Goal: Task Accomplishment & Management: Manage account settings

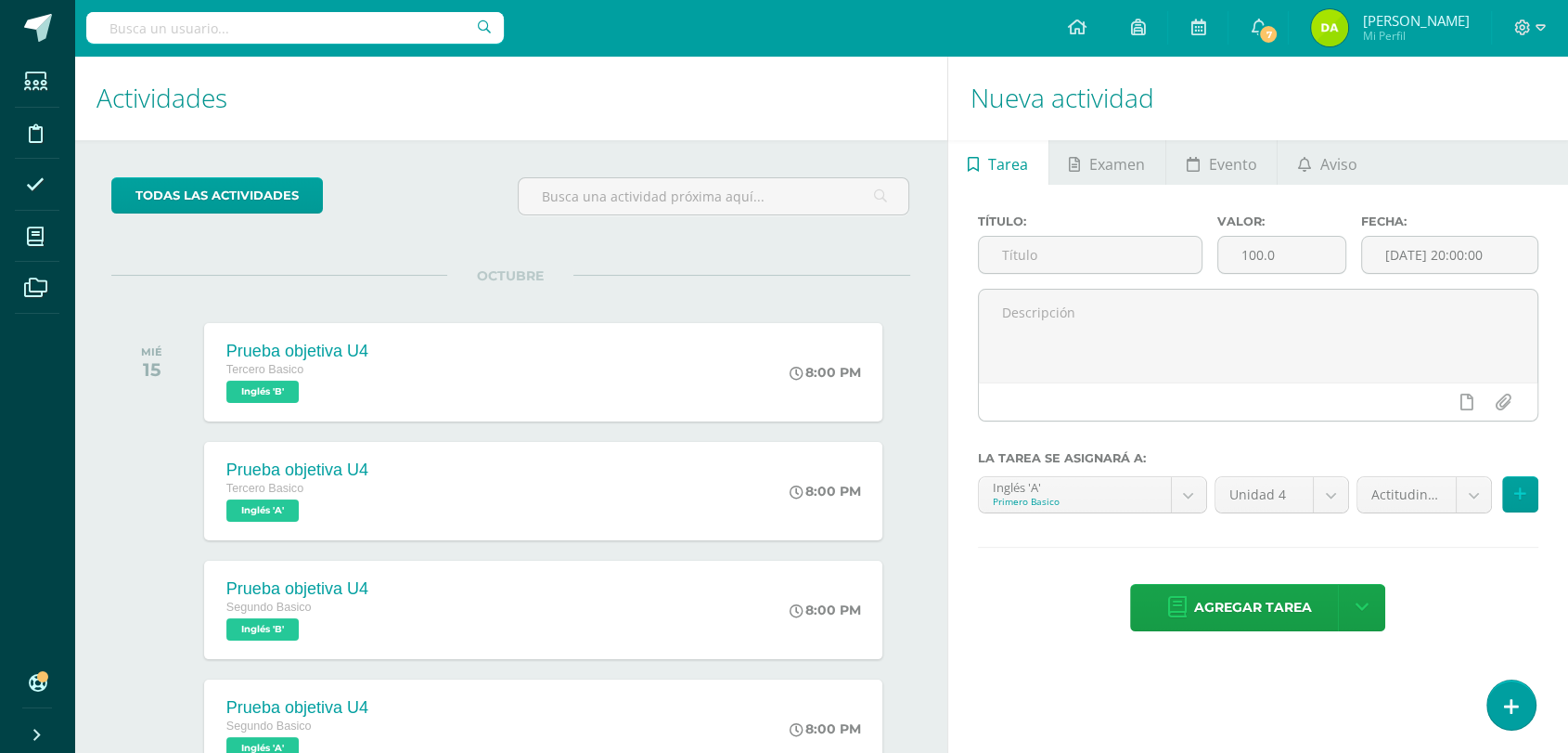
click at [747, 239] on div "todas las Actividades No tienes actividades Échale un vistazo a los demás perío…" at bounding box center [511, 636] width 873 height 992
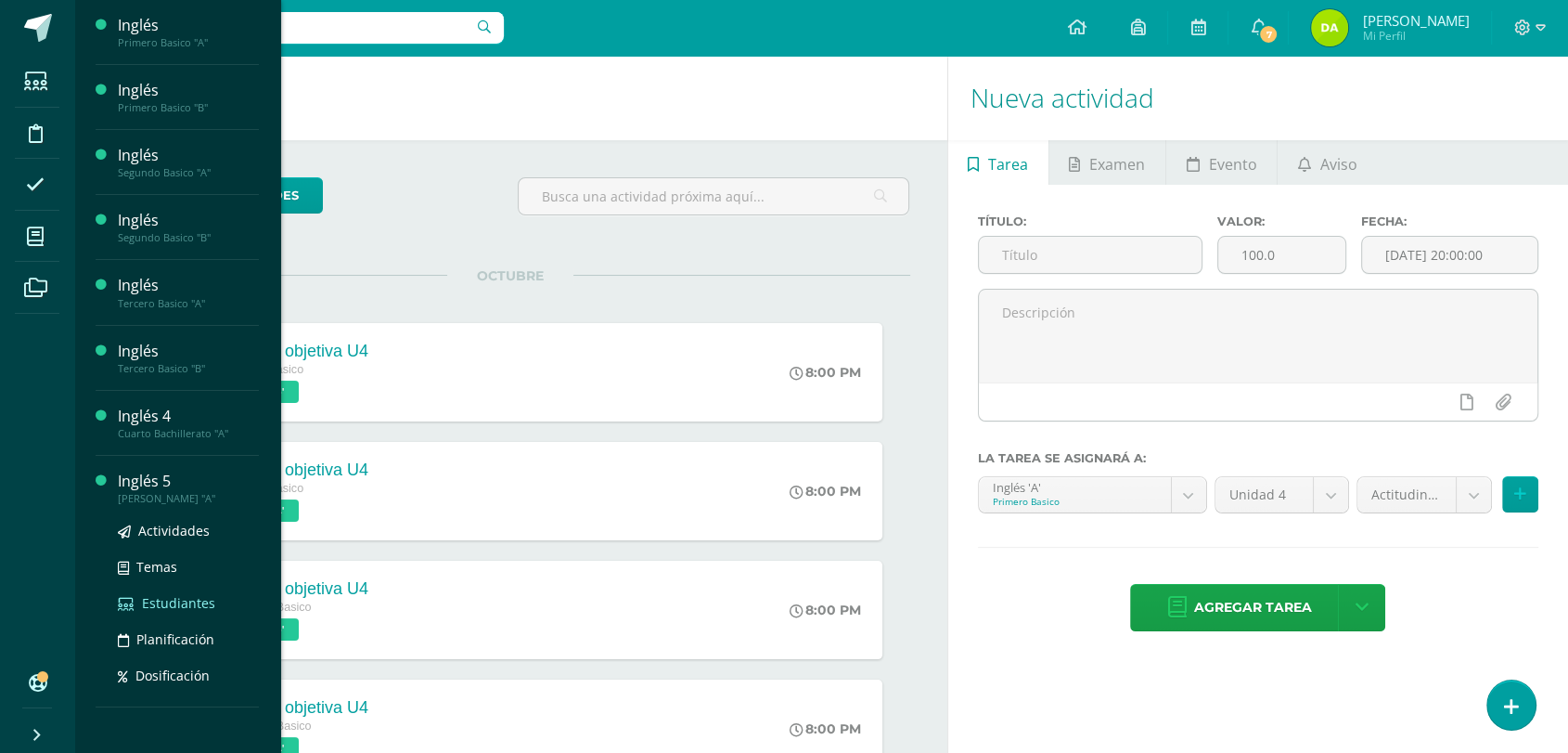
click at [155, 599] on span "Estudiantes" at bounding box center [178, 602] width 73 height 18
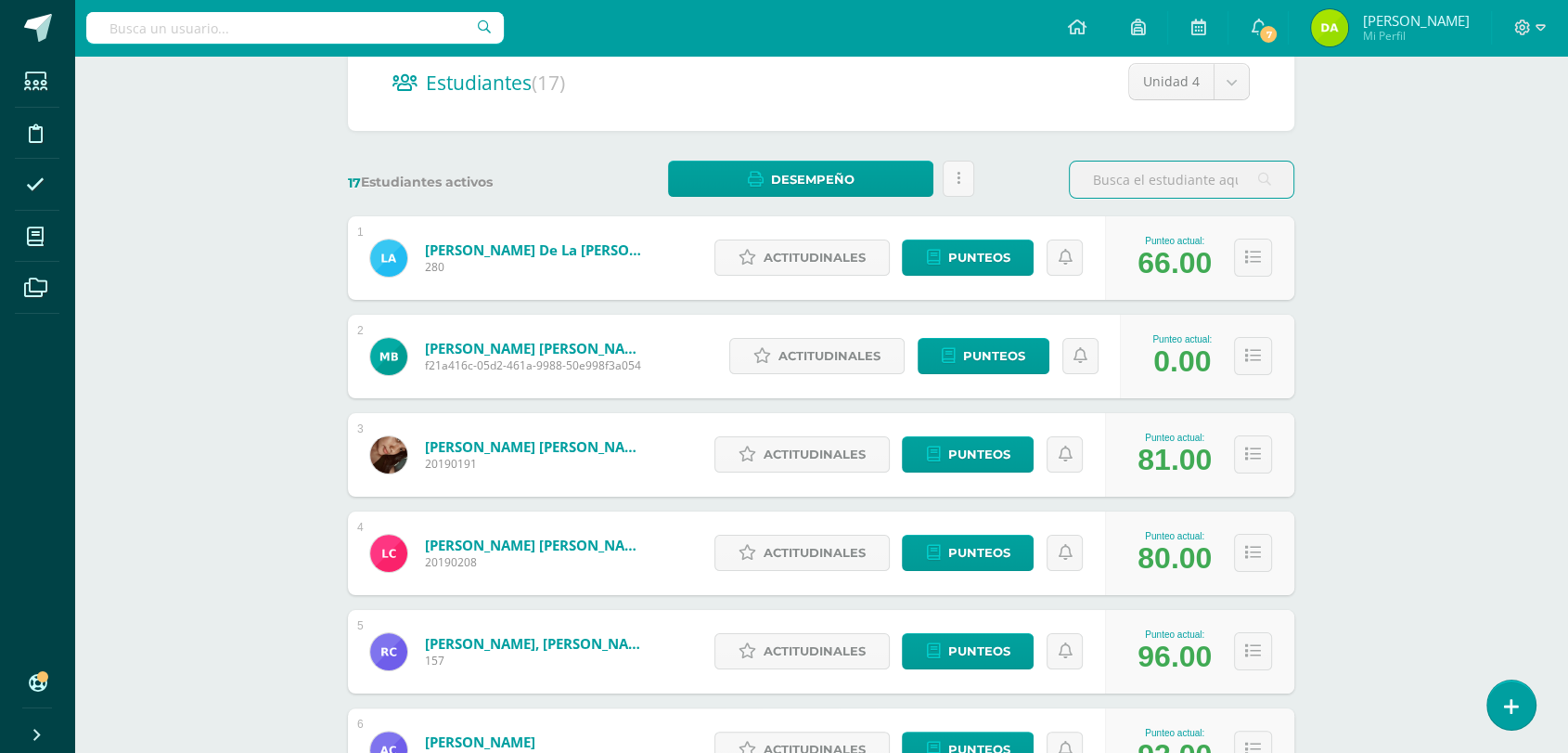
scroll to position [189, 0]
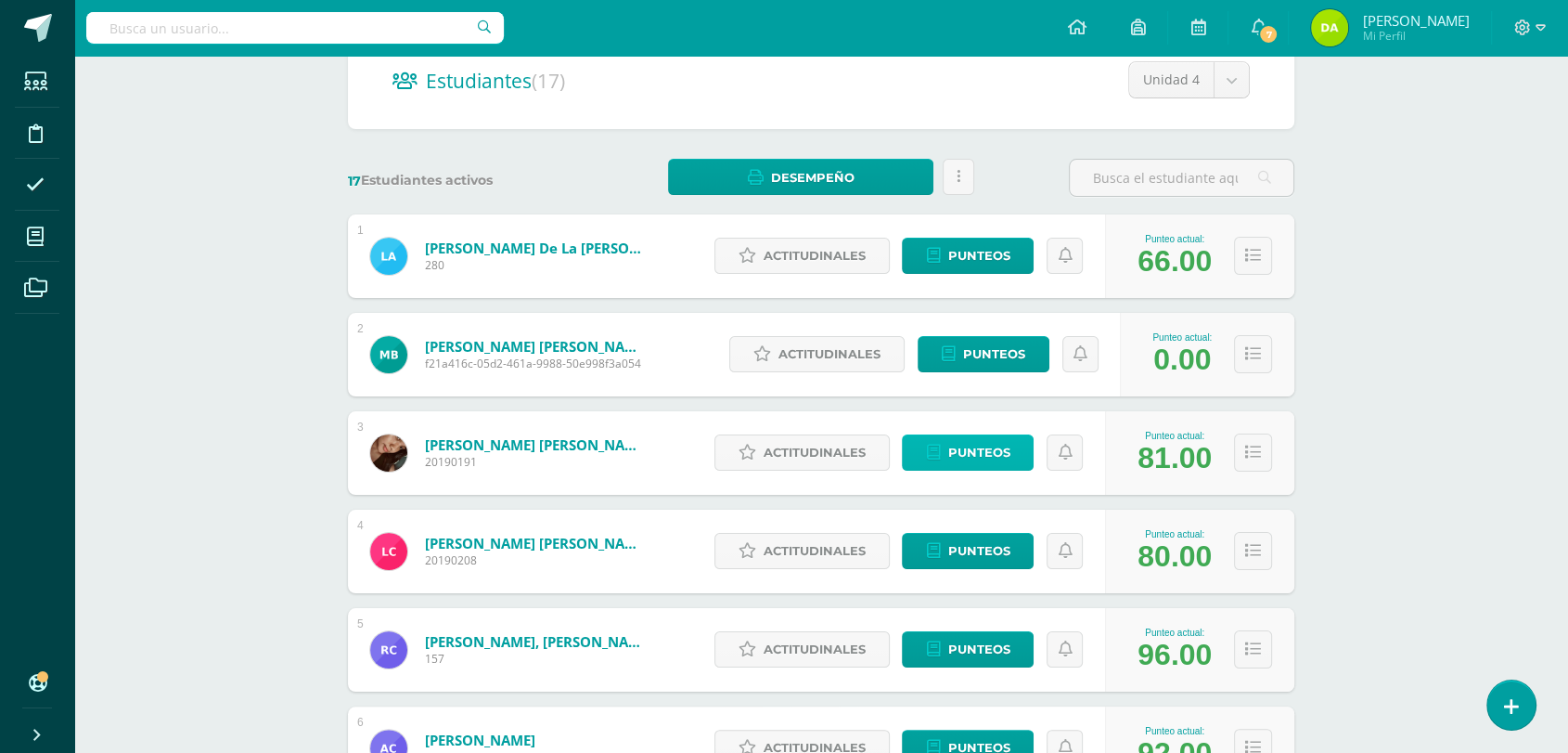
click at [959, 453] on span "Punteos" at bounding box center [978, 452] width 62 height 34
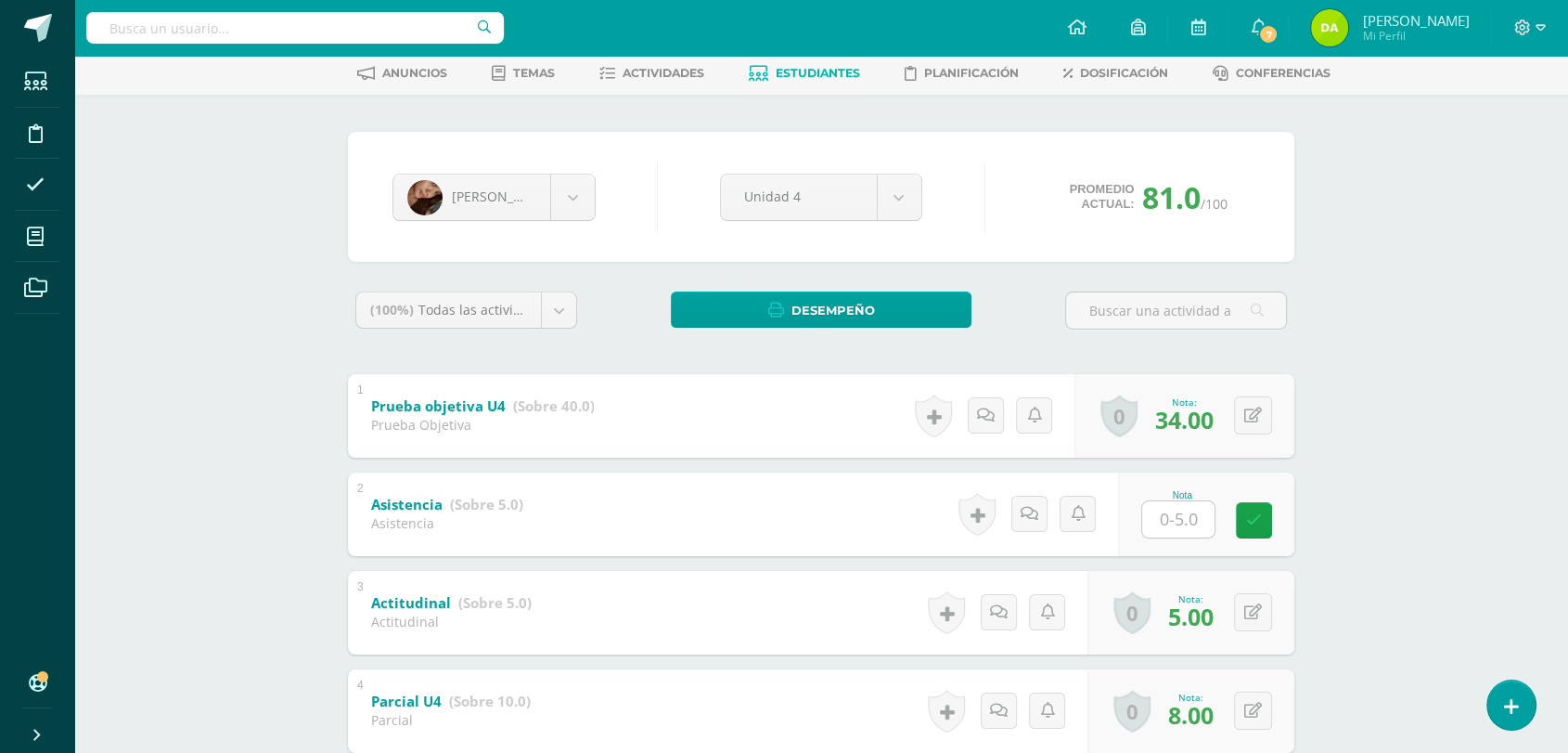
scroll to position [94, 0]
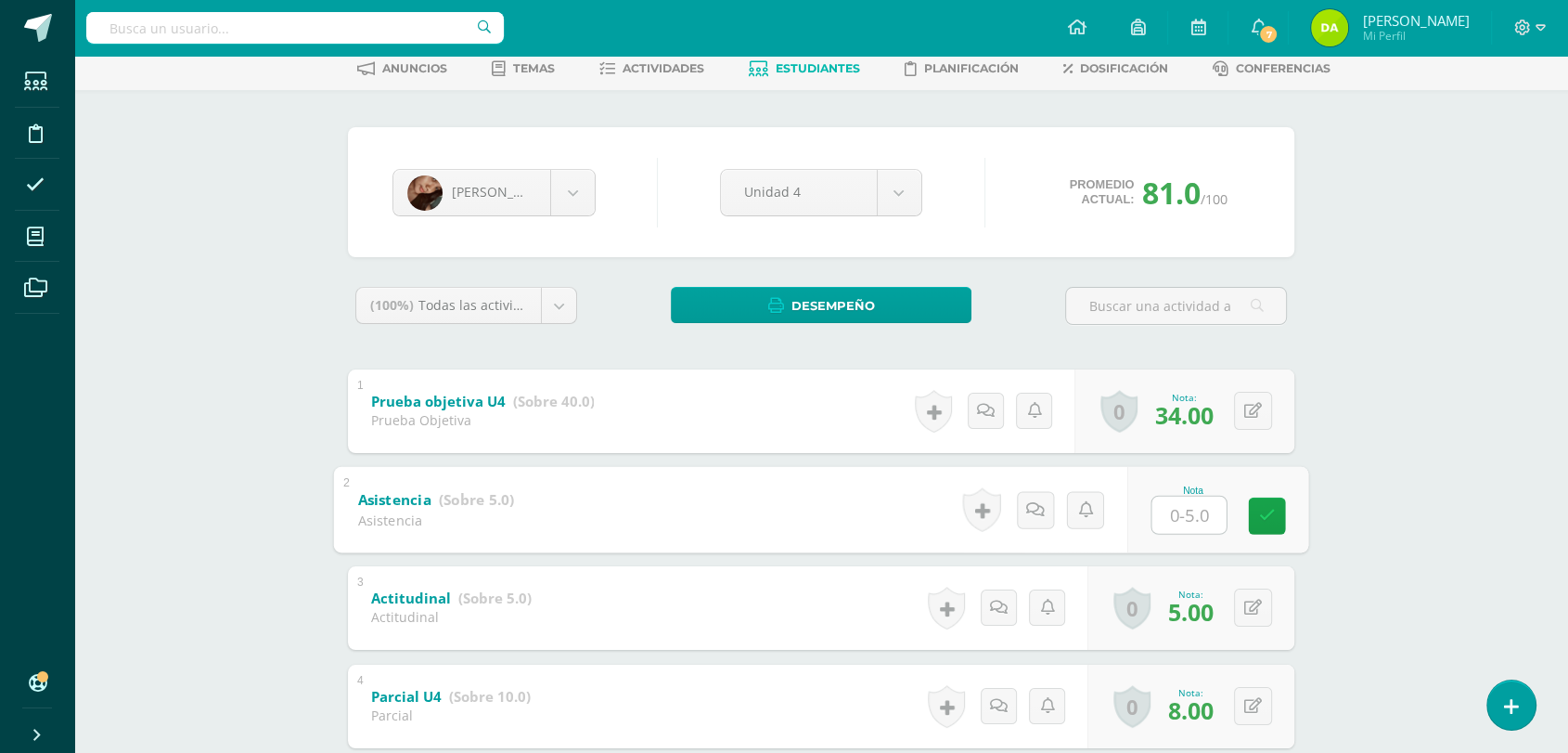
click at [1201, 518] on input "text" at bounding box center [1189, 514] width 74 height 37
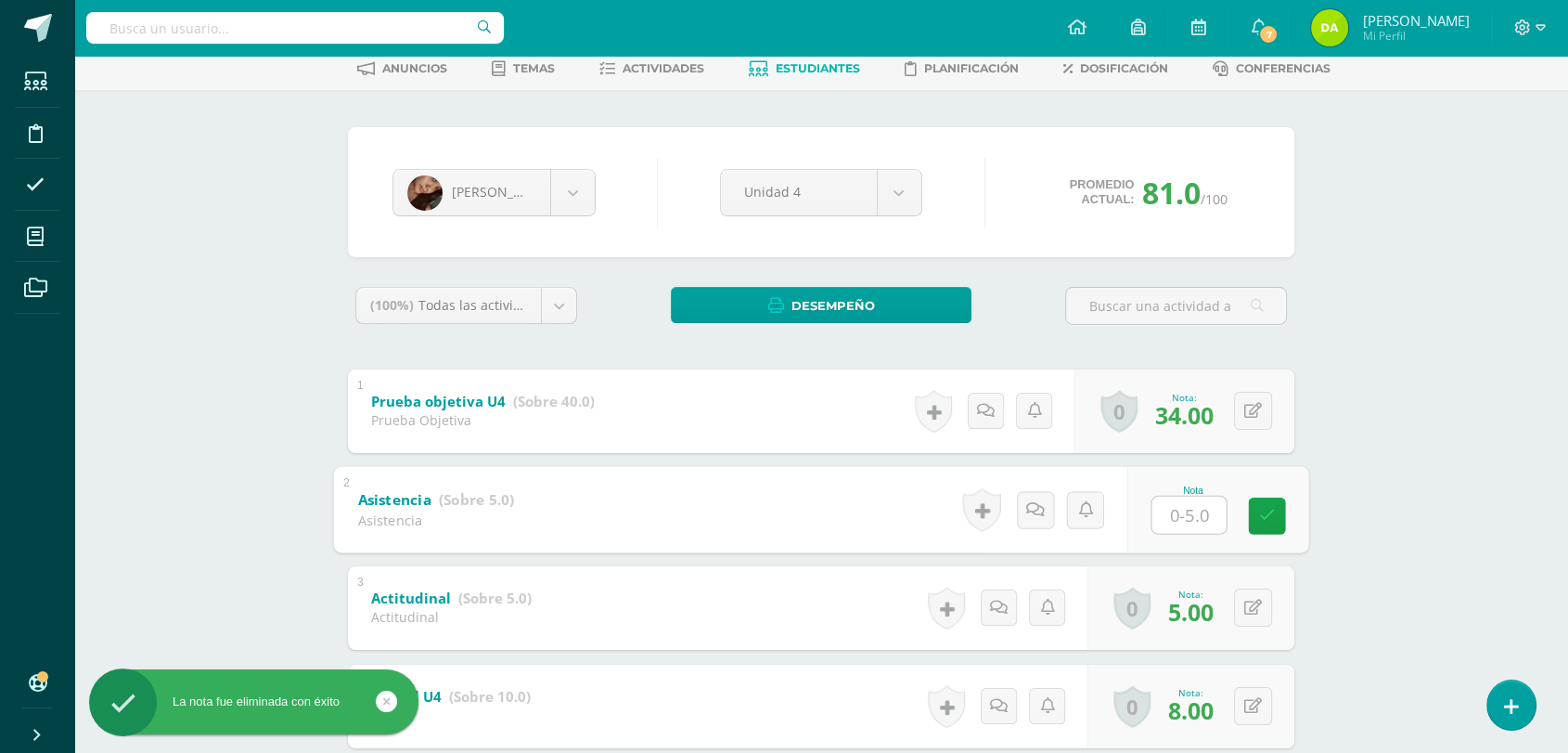
type input "5"
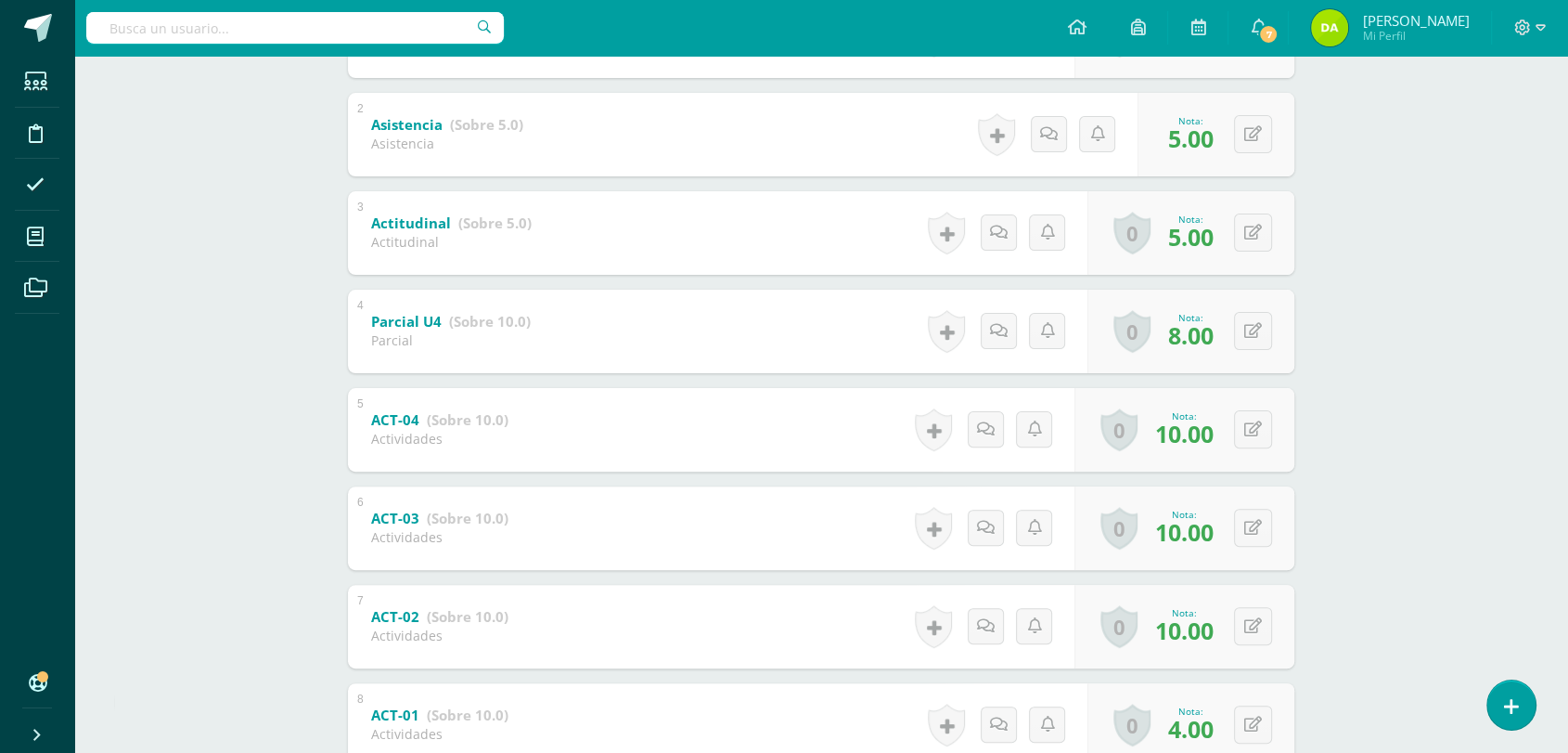
scroll to position [0, 0]
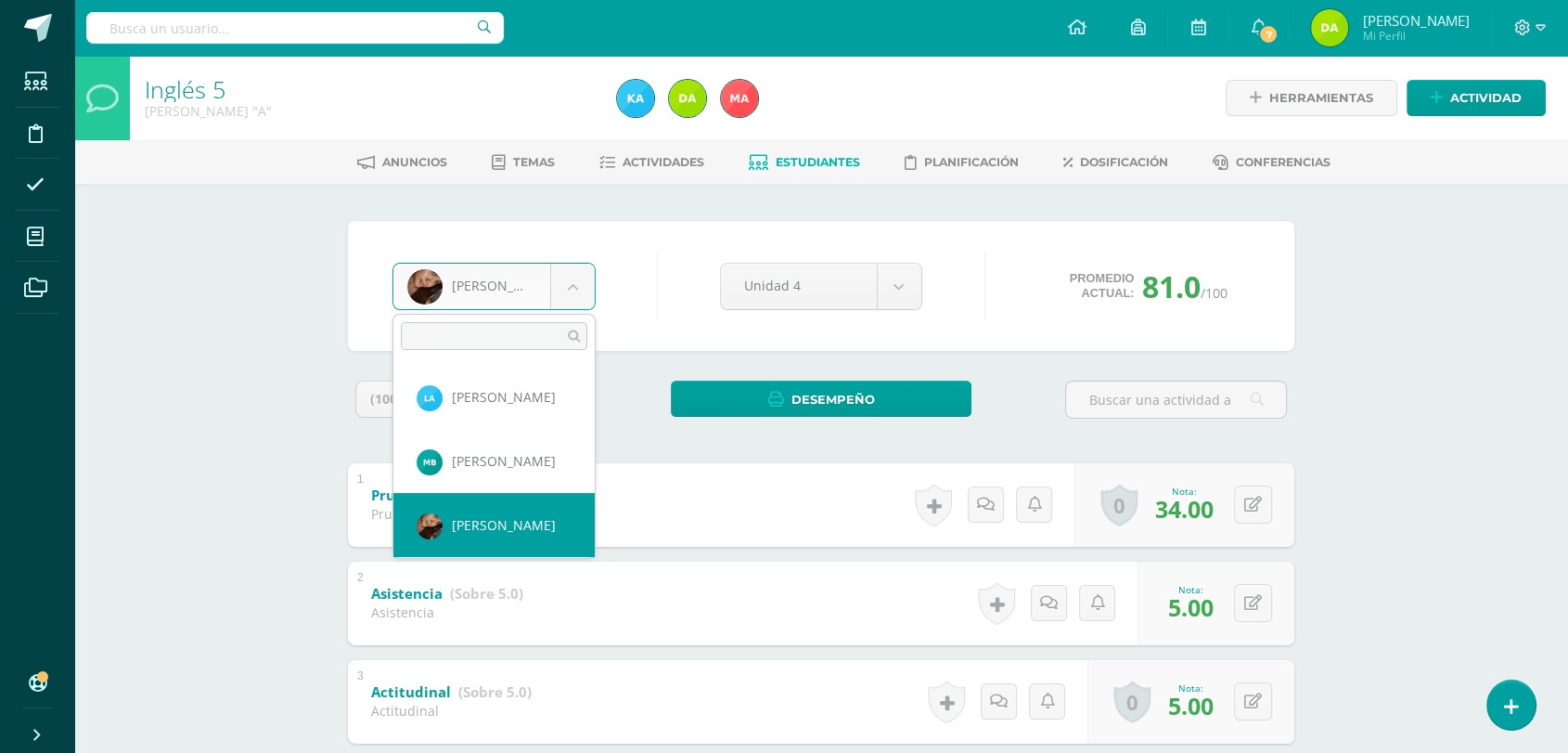
click at [587, 273] on body "La nota fue eliminada con éxito Estudiantes Disciplina Asistencia Mis cursos Ar…" at bounding box center [784, 679] width 1568 height 1359
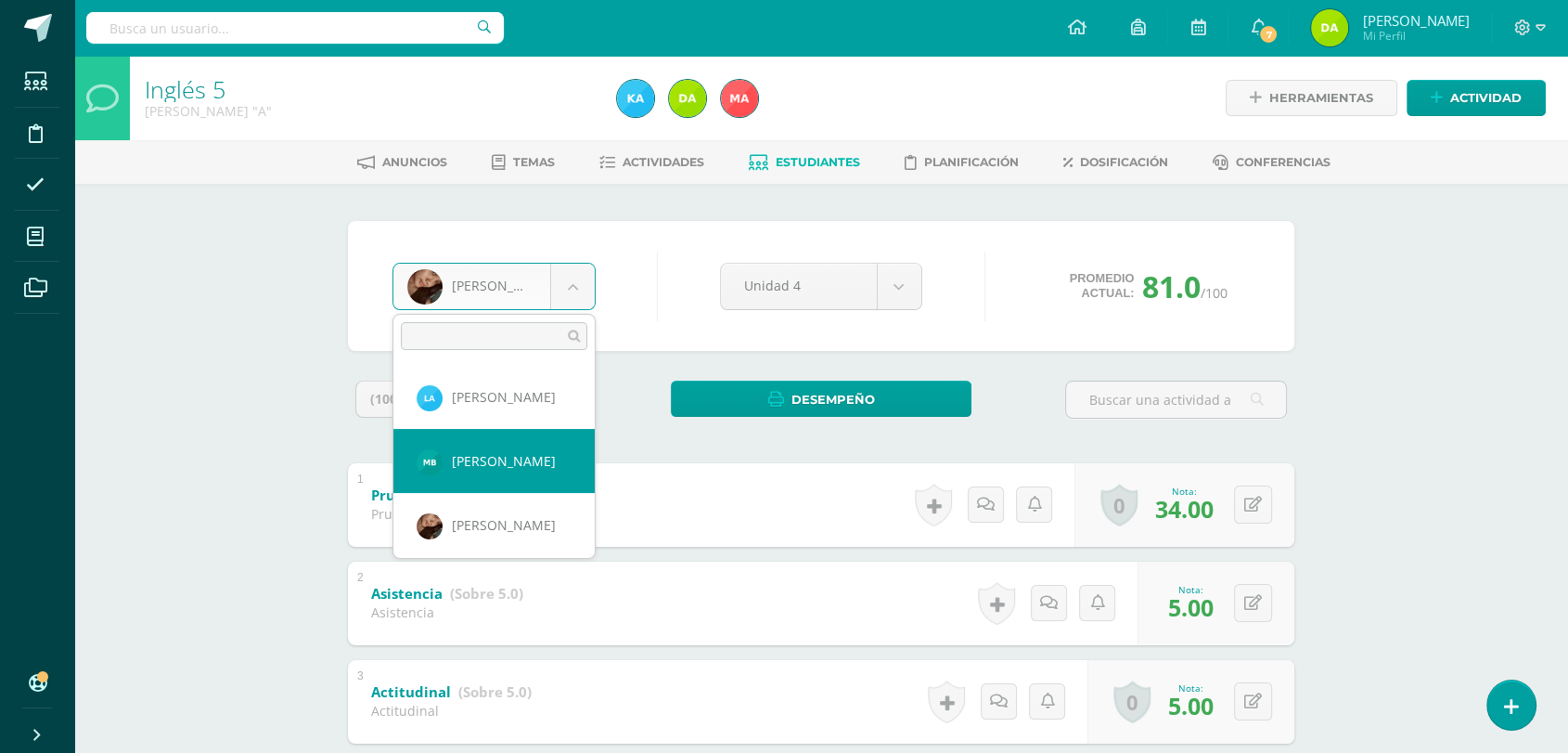
select select "1570"
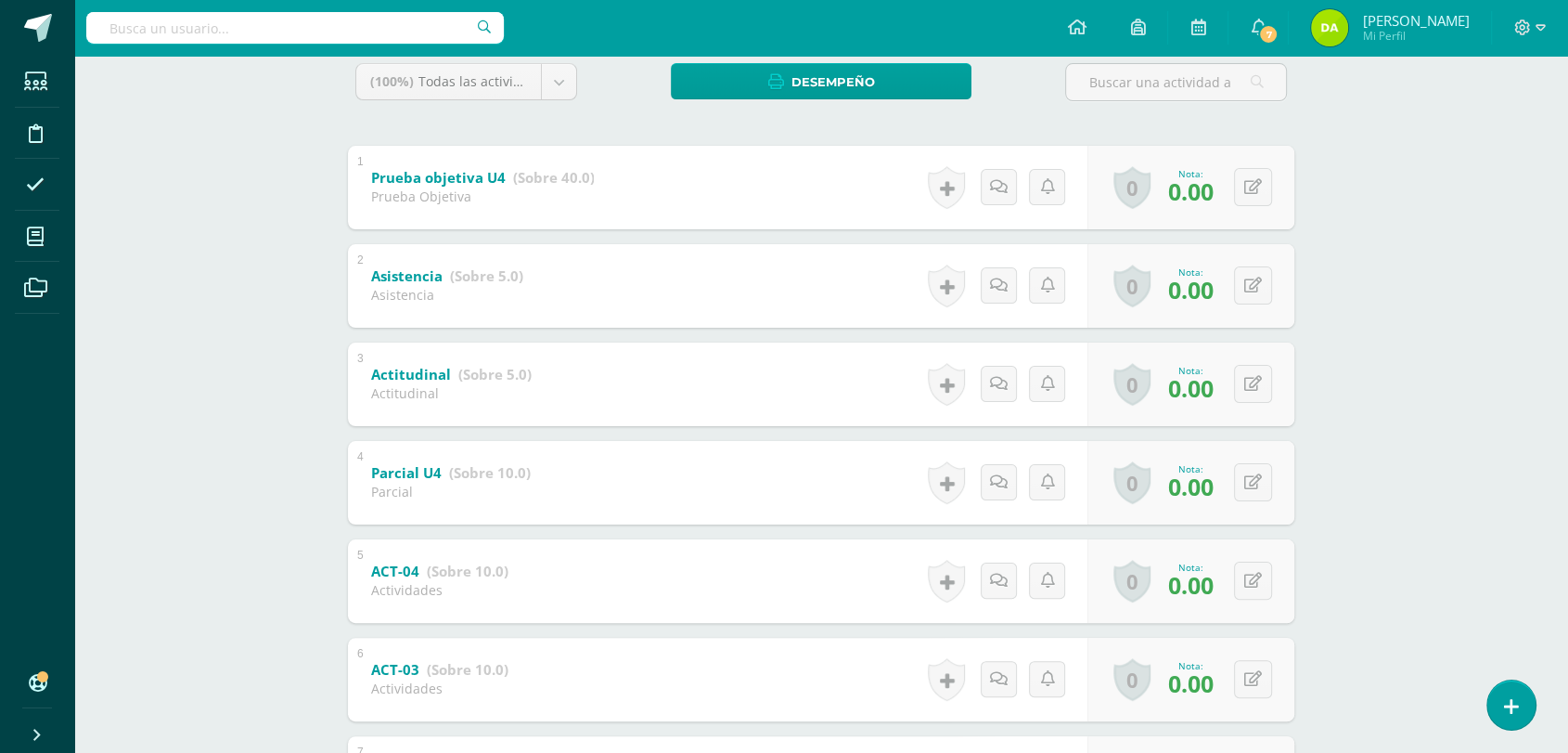
scroll to position [316, 0]
click at [1268, 188] on button at bounding box center [1253, 188] width 38 height 38
type input "20"
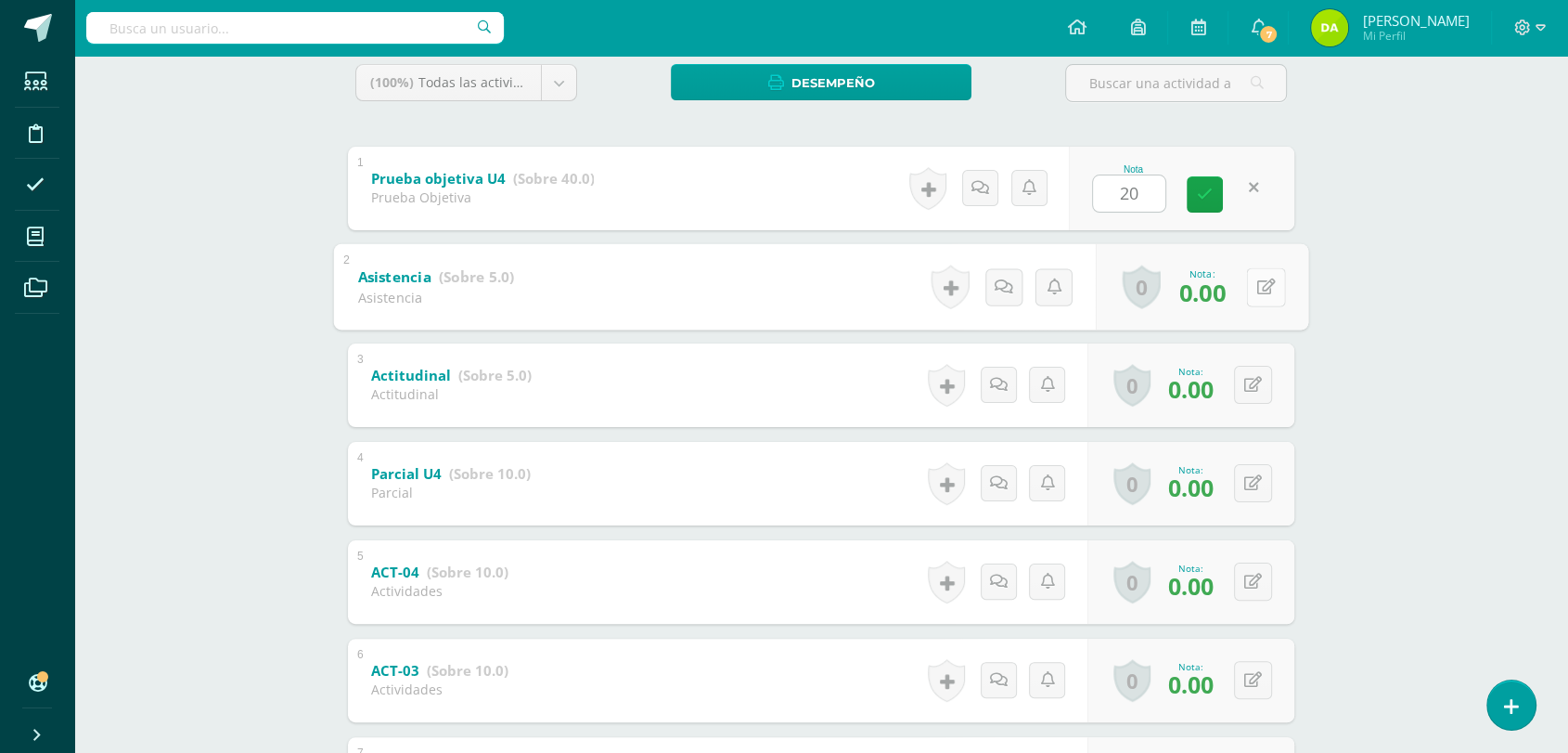
click at [1246, 280] on div "0 Logros Logros obtenidos Aún no hay logros agregados Nota: 0.00" at bounding box center [1202, 286] width 213 height 86
click at [1261, 287] on icon at bounding box center [1266, 286] width 19 height 16
type input "5"
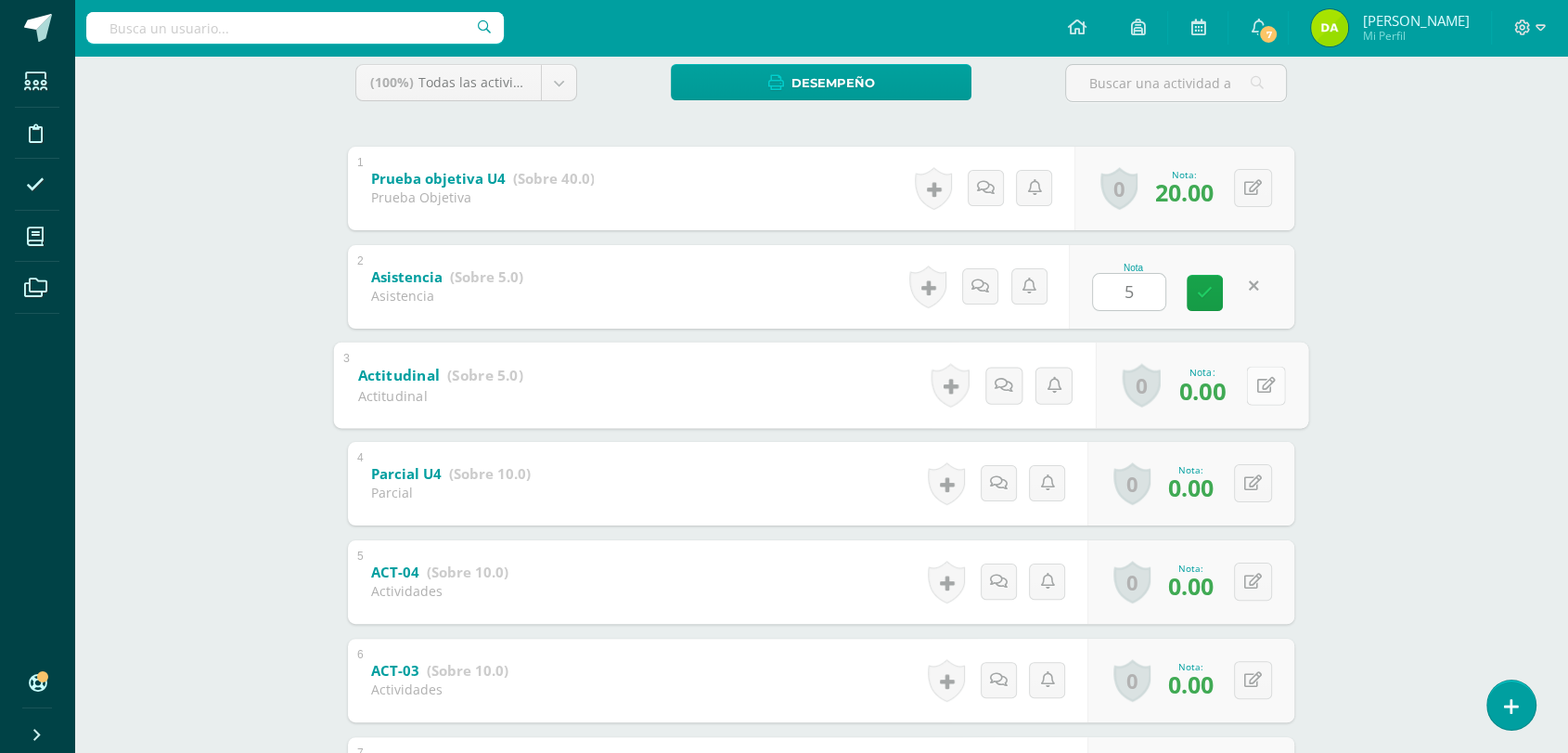
click at [1251, 381] on button at bounding box center [1265, 385] width 39 height 39
type input "5"
click at [1245, 477] on div "0 Logros Logros obtenidos Aún no hay logros agregados Nota: 0.00" at bounding box center [1190, 483] width 207 height 84
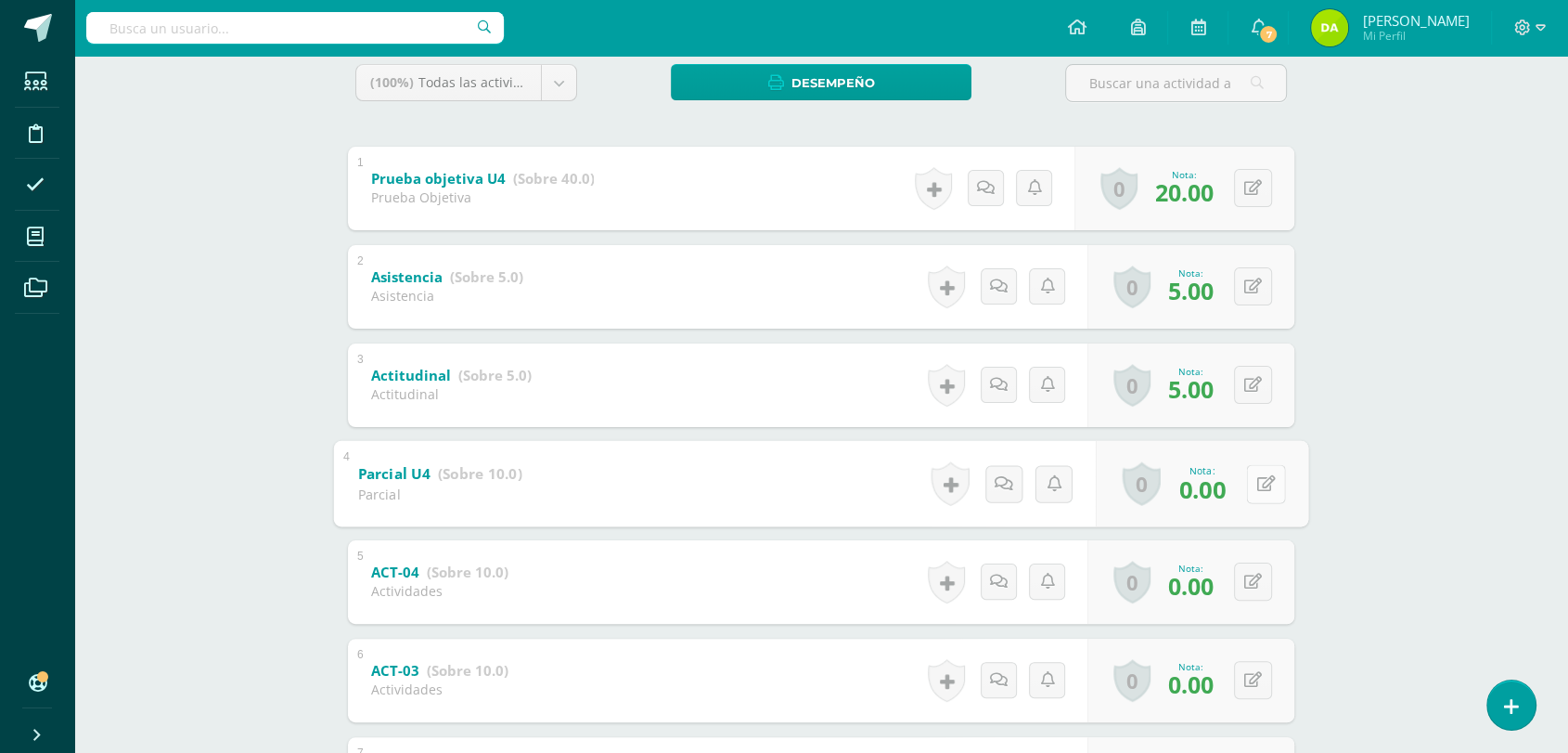
click at [1277, 483] on button at bounding box center [1265, 483] width 39 height 39
type input "5"
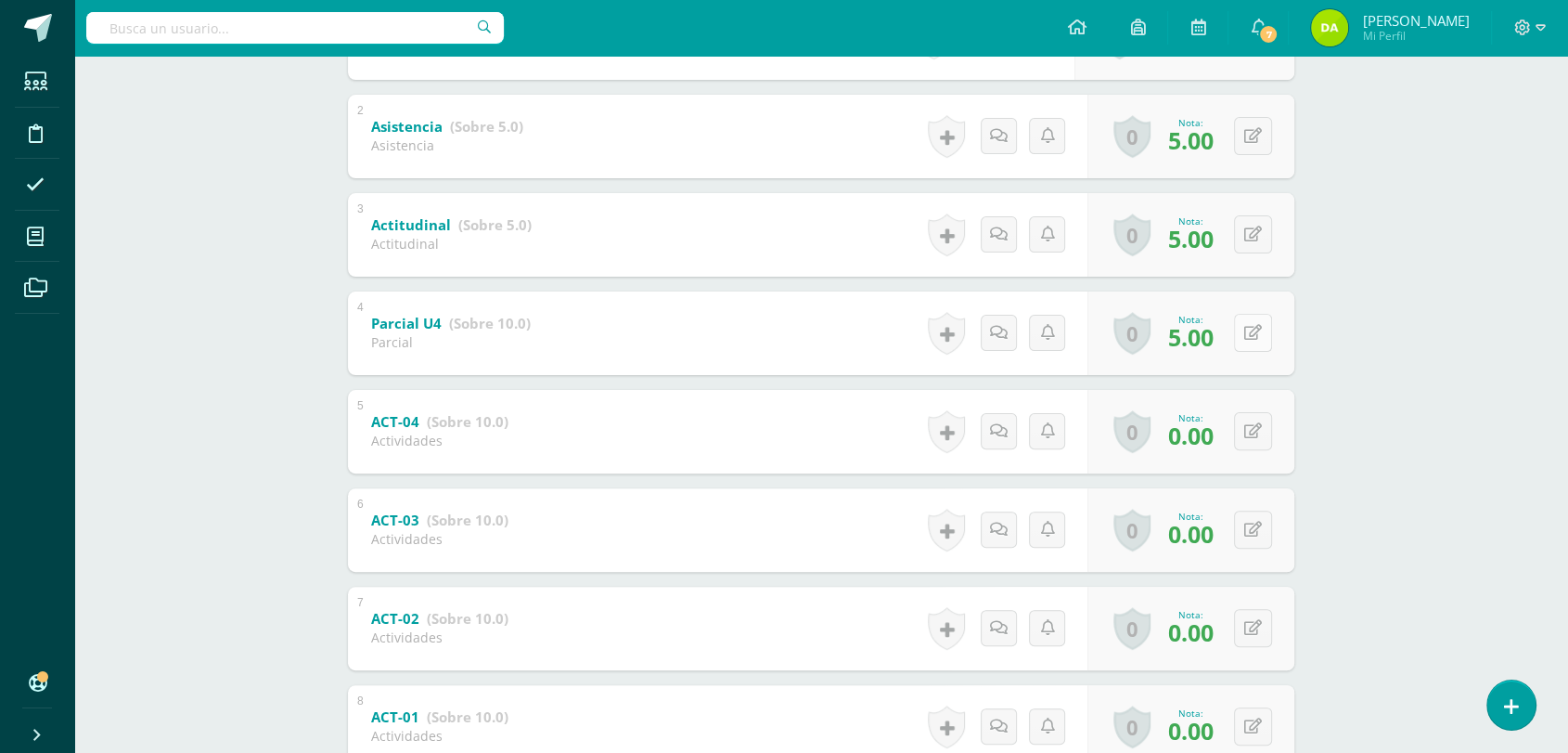
scroll to position [469, 0]
click at [1250, 425] on button at bounding box center [1265, 429] width 39 height 39
type input "5"
click at [1254, 526] on button at bounding box center [1265, 528] width 39 height 39
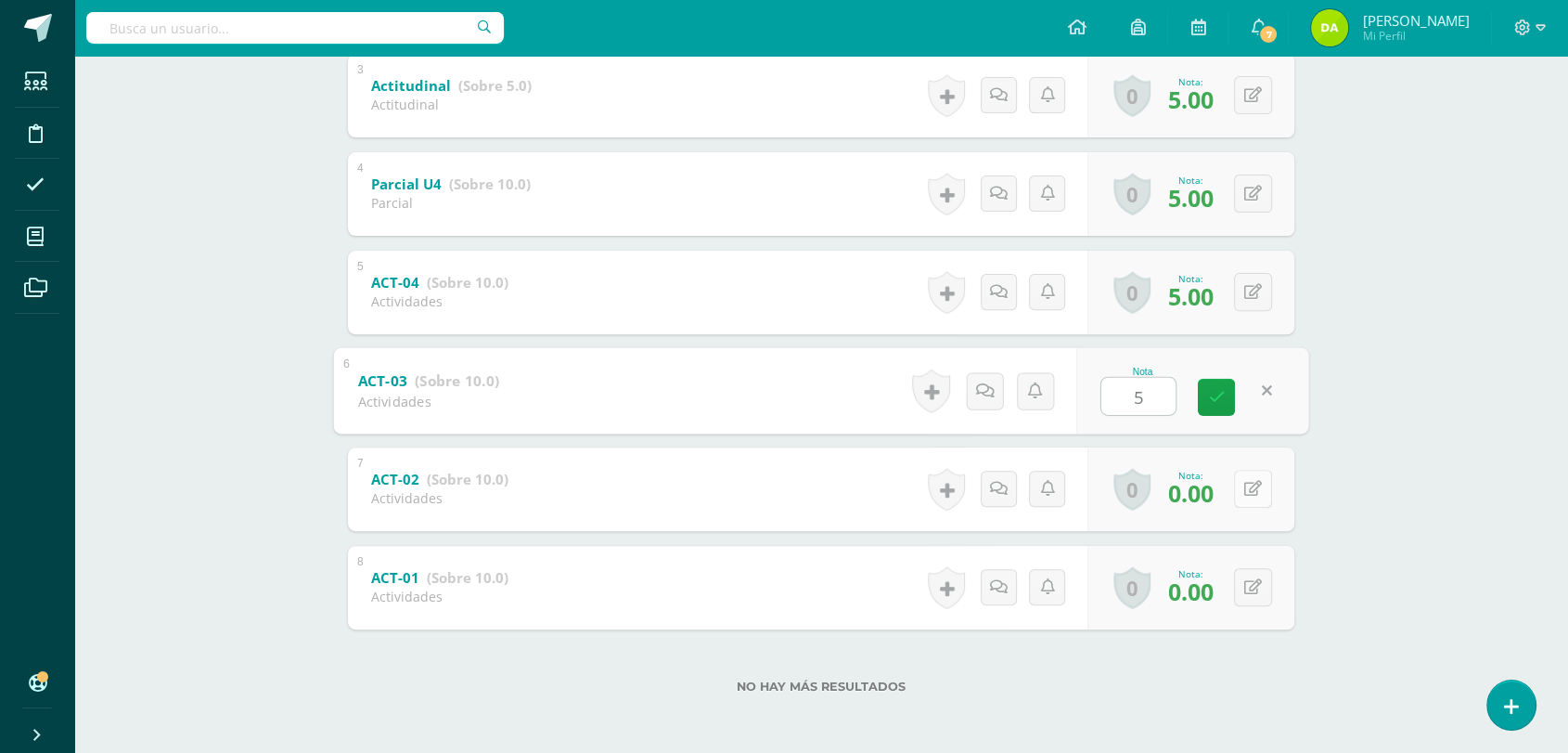
type input "5"
click at [1253, 499] on button at bounding box center [1265, 489] width 39 height 39
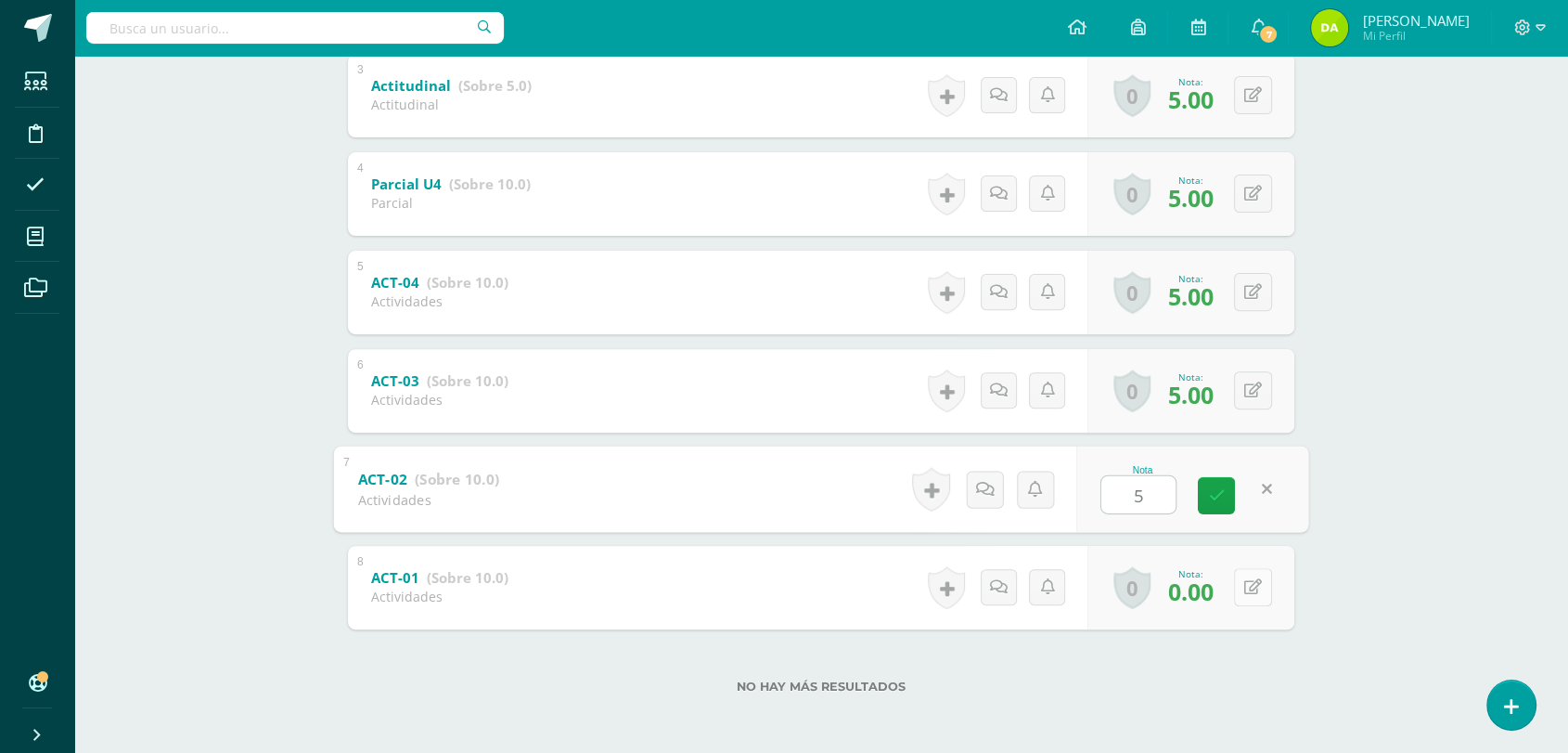
type input "5"
click at [1257, 580] on icon at bounding box center [1266, 587] width 19 height 16
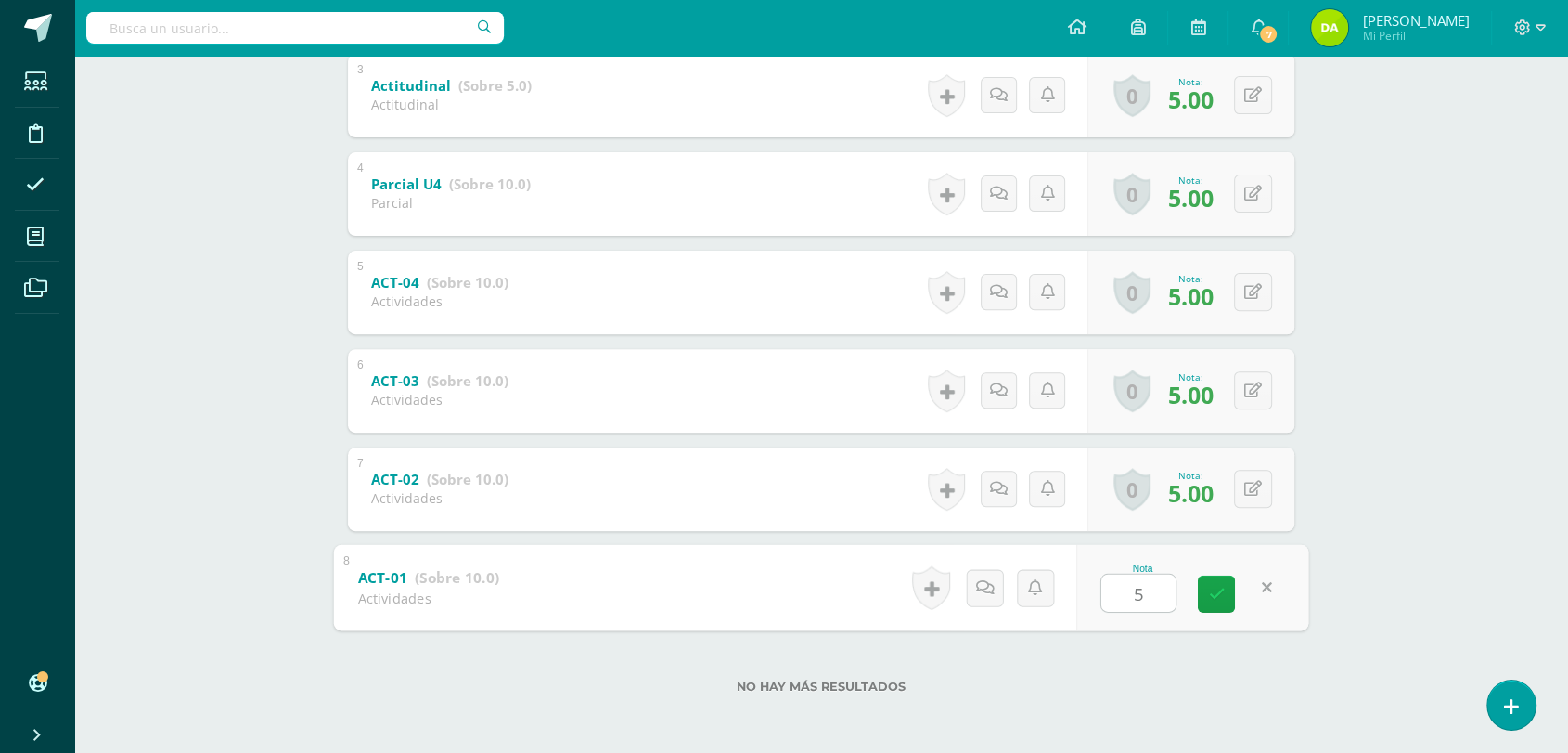
type input "5"
click at [1338, 598] on div "Inglés 5 Quinto Bachillerato "A" Herramientas Detalle de asistencias Actividad …" at bounding box center [820, 101] width 1493 height 1303
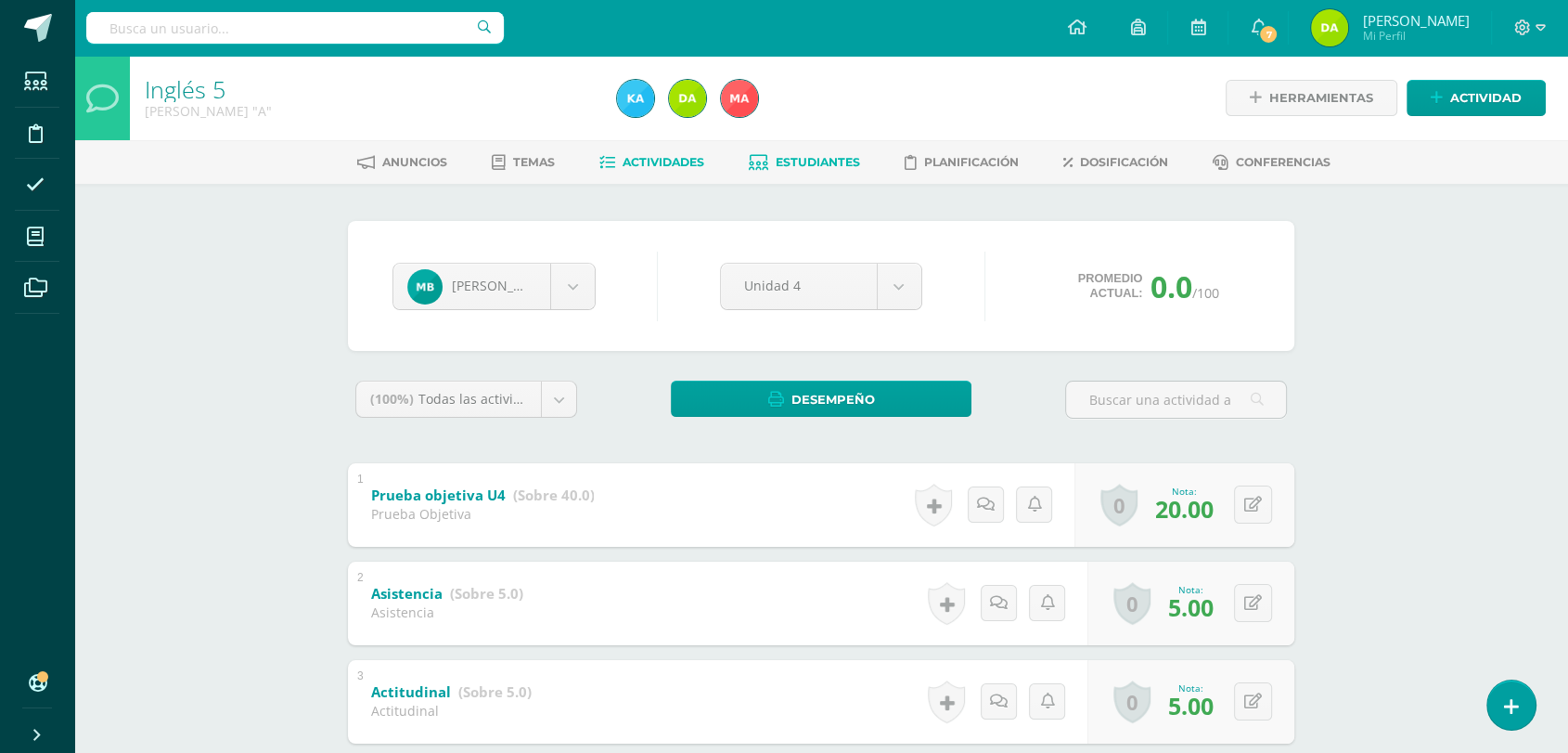
click at [674, 163] on span "Actividades" at bounding box center [663, 161] width 82 height 14
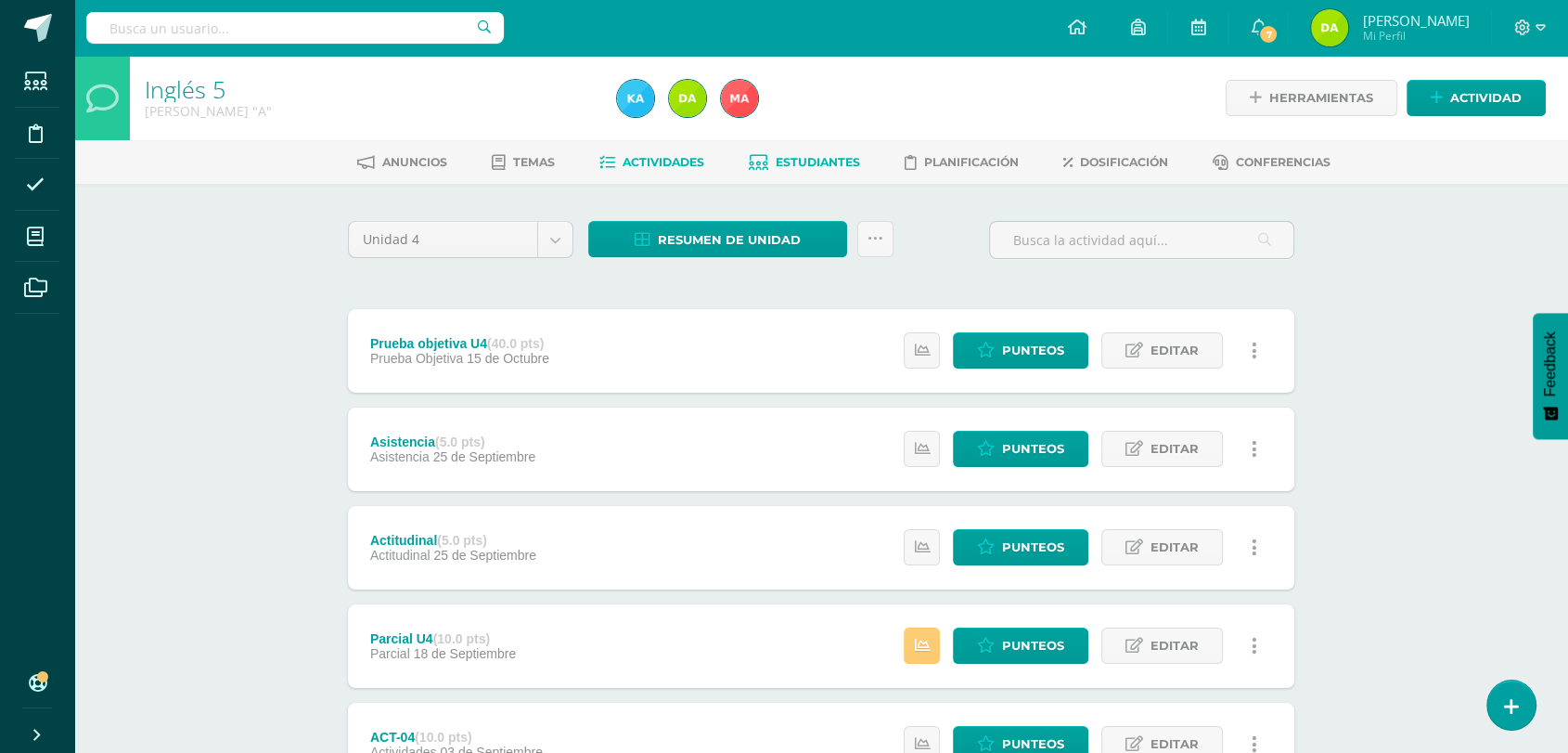
drag, startPoint x: 756, startPoint y: 140, endPoint x: 767, endPoint y: 158, distance: 21.1
click at [767, 158] on div "Anuncios Temas Actividades Estudiantes Planificación Dosificación Conferencias" at bounding box center [843, 162] width 1538 height 44
click at [767, 158] on link "Estudiantes" at bounding box center [804, 161] width 111 height 29
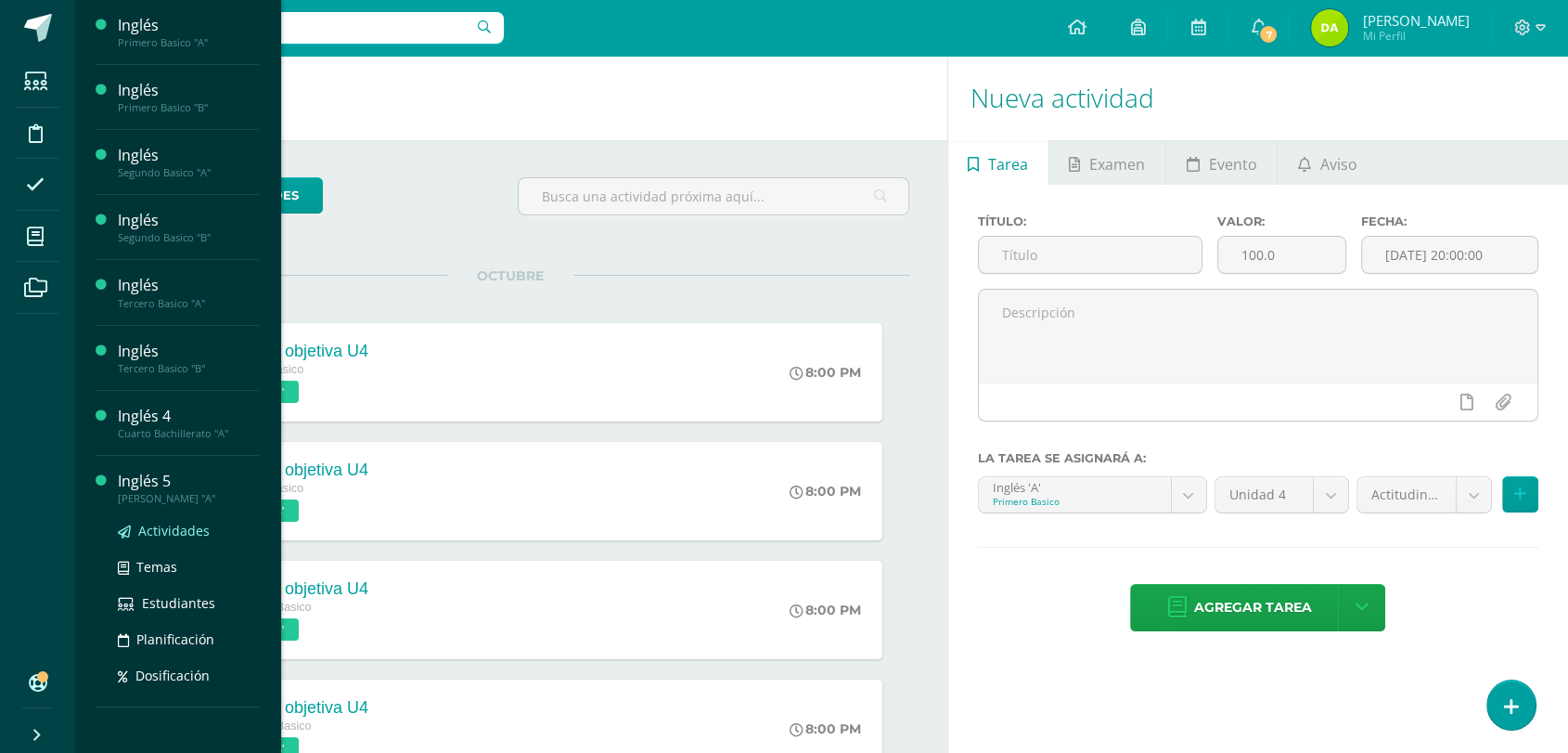
click at [148, 521] on span "Actividades" at bounding box center [174, 530] width 71 height 18
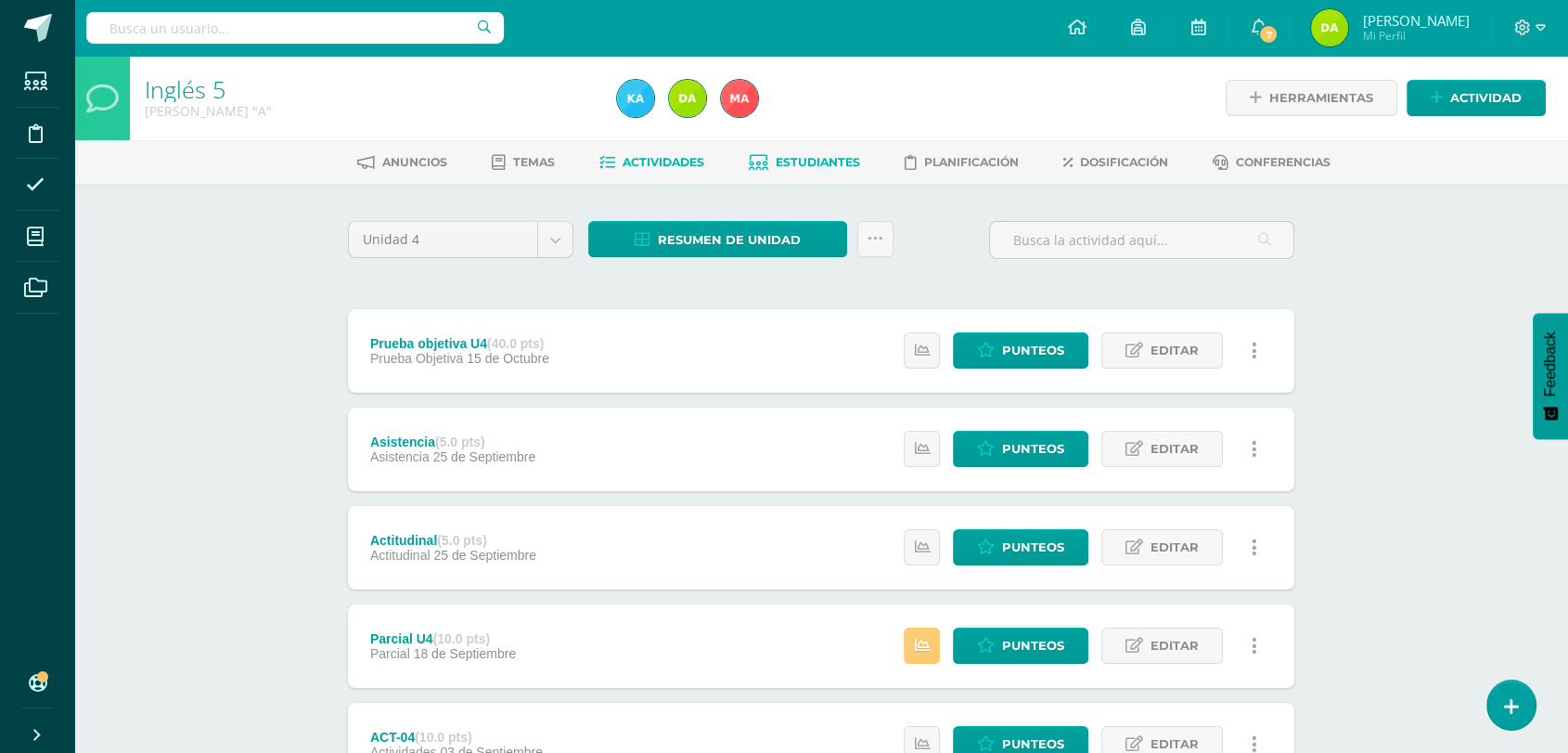
click at [806, 150] on link "Estudiantes" at bounding box center [804, 161] width 111 height 29
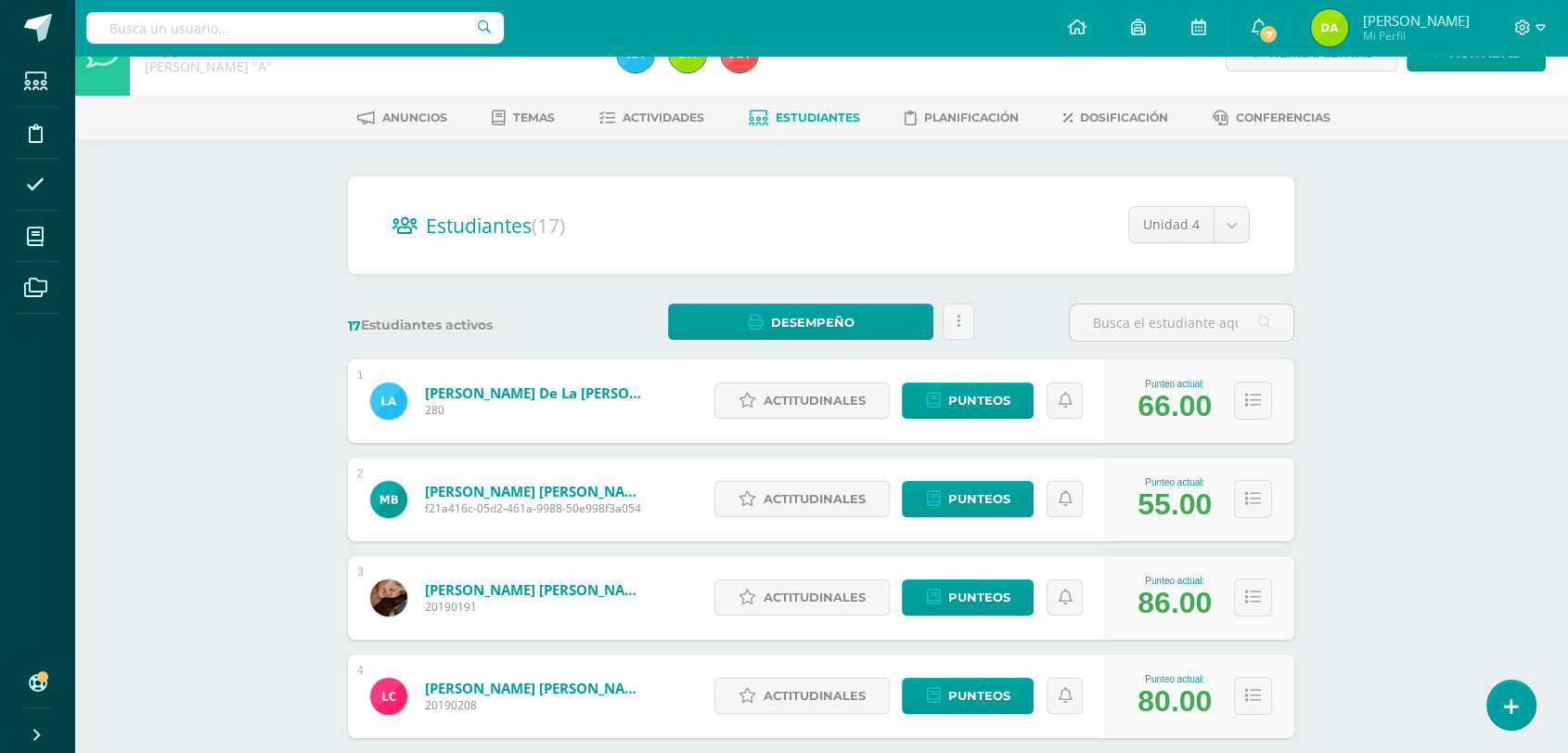
scroll to position [46, 0]
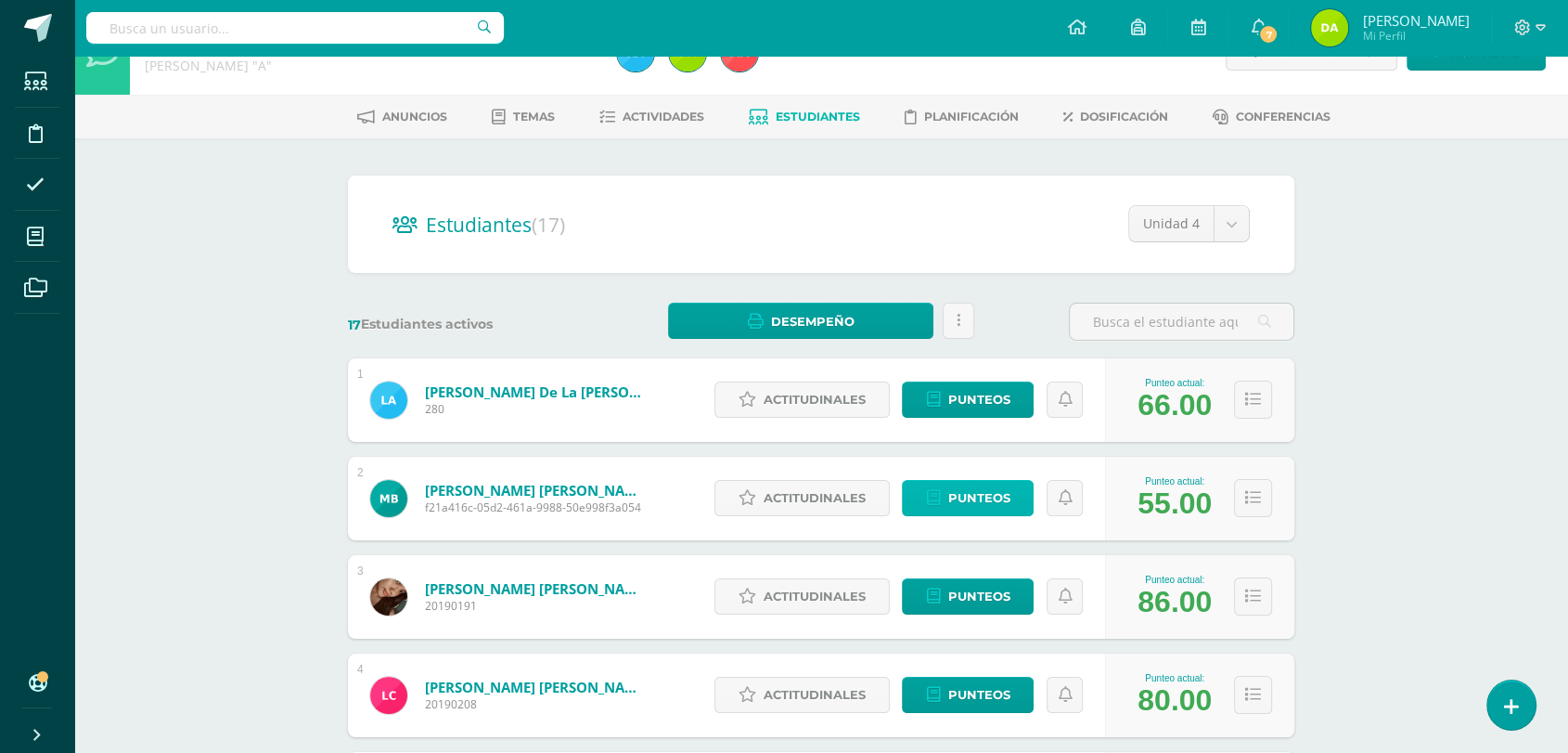
click at [908, 504] on link "Punteos" at bounding box center [967, 498] width 132 height 36
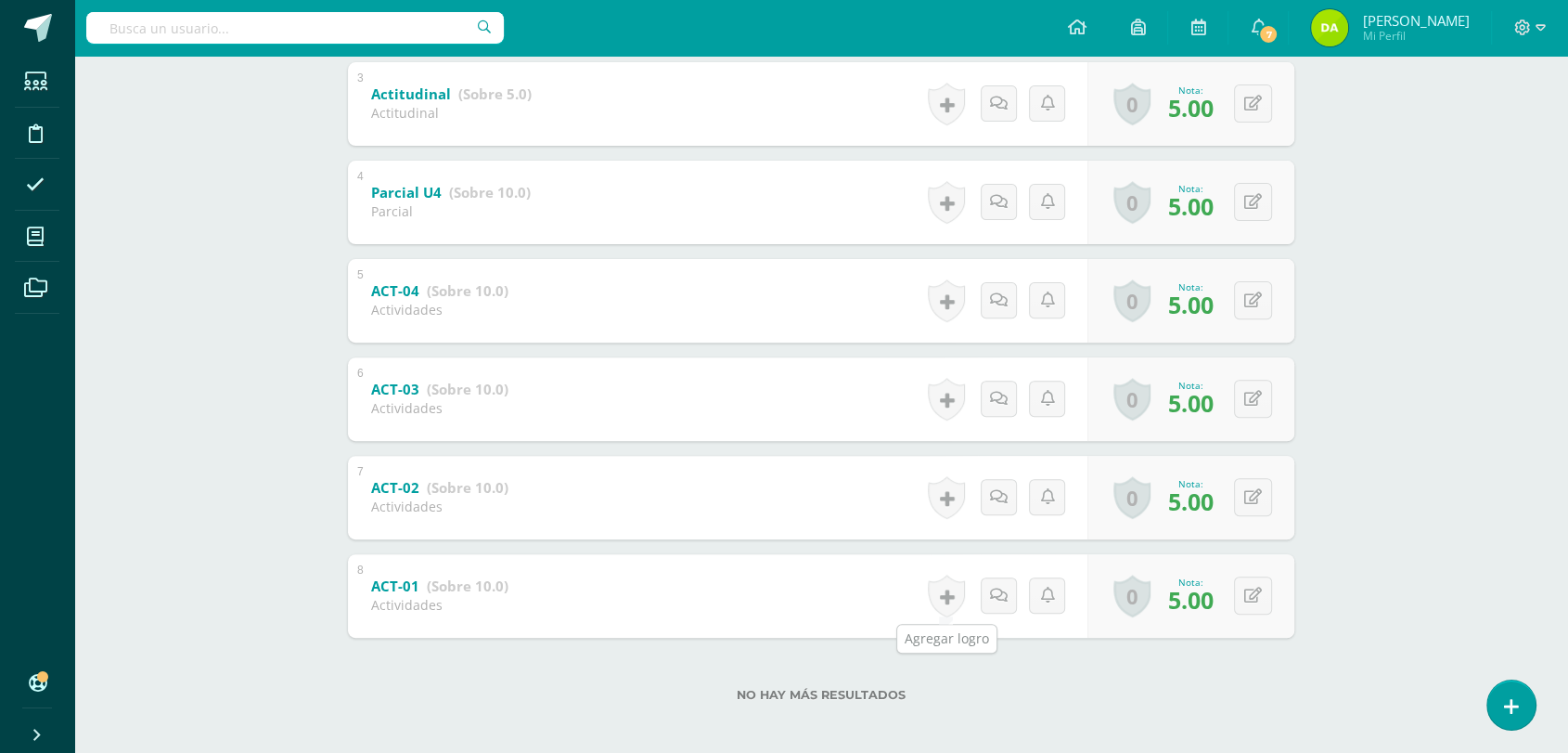
scroll to position [607, 0]
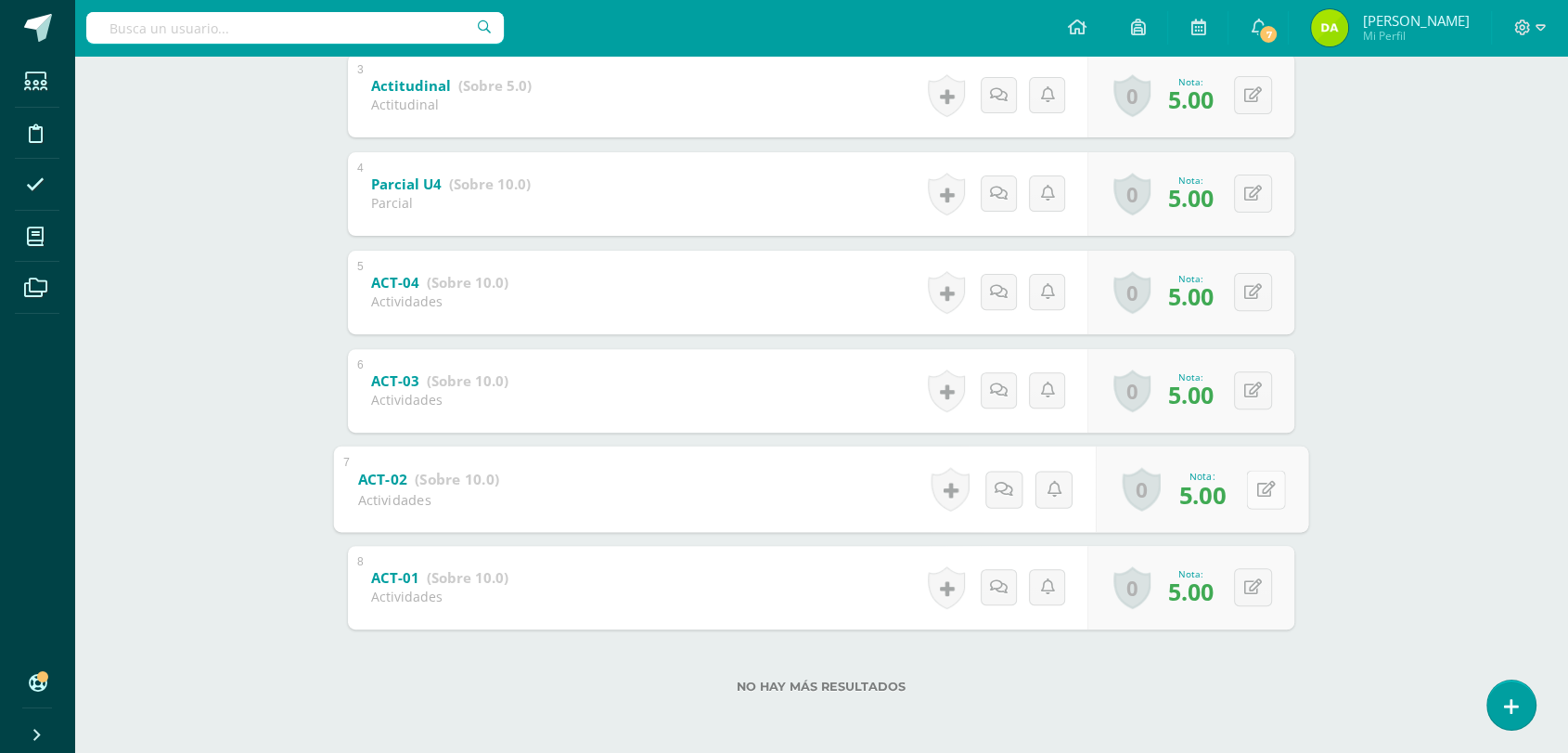
click at [1263, 489] on button at bounding box center [1265, 489] width 39 height 39
type input "10"
click at [1240, 405] on div "0 [GEOGRAPHIC_DATA] Logros obtenidos Aún no hay logros agregados Nota: 5.00" at bounding box center [1190, 390] width 207 height 84
click at [1260, 401] on button at bounding box center [1265, 390] width 39 height 39
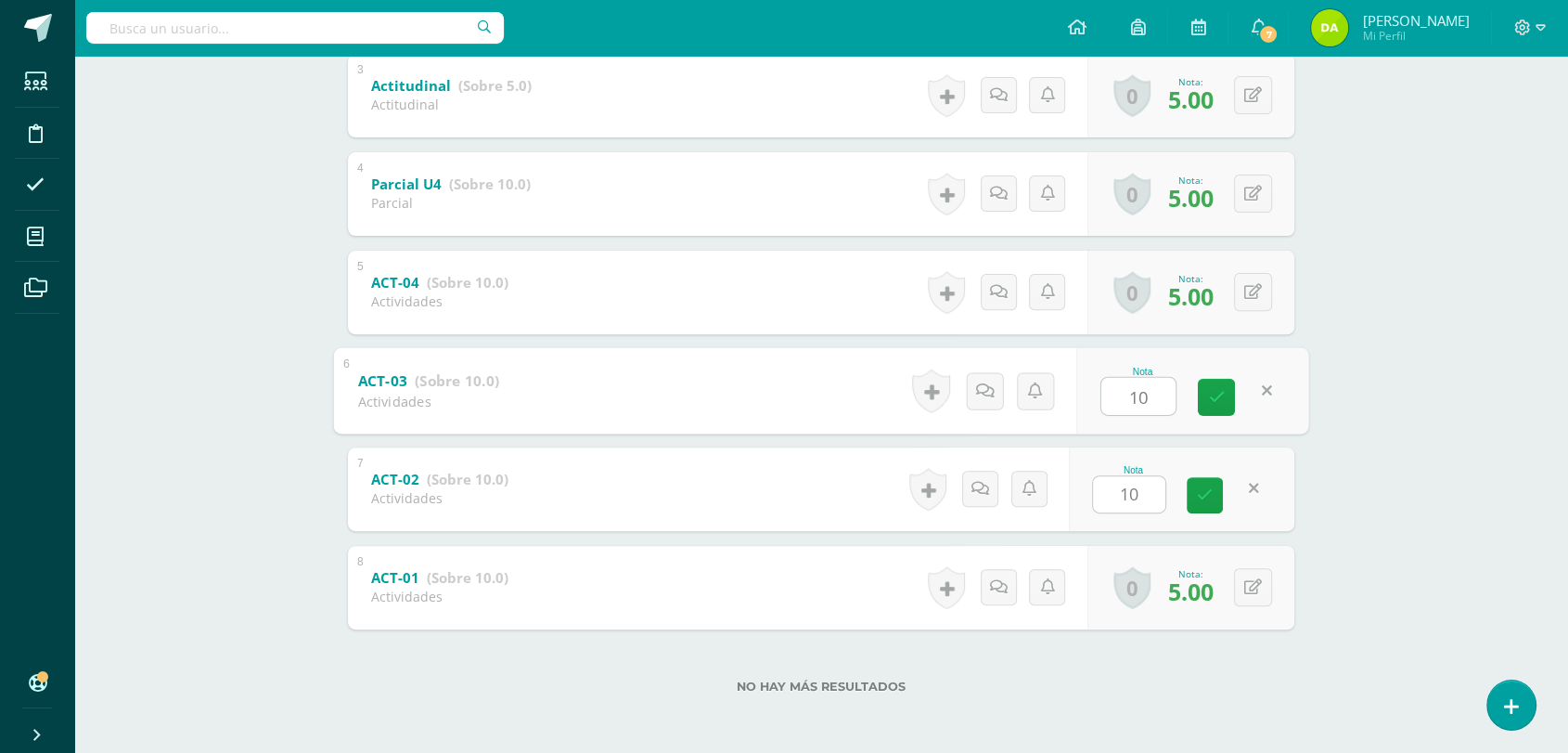
type input "10"
click at [1349, 446] on div "Inglés 5 [PERSON_NAME] "A" Herramientas Detalle de asistencias Actividad Anunci…" at bounding box center [820, 101] width 1493 height 1303
